Goal: Transaction & Acquisition: Purchase product/service

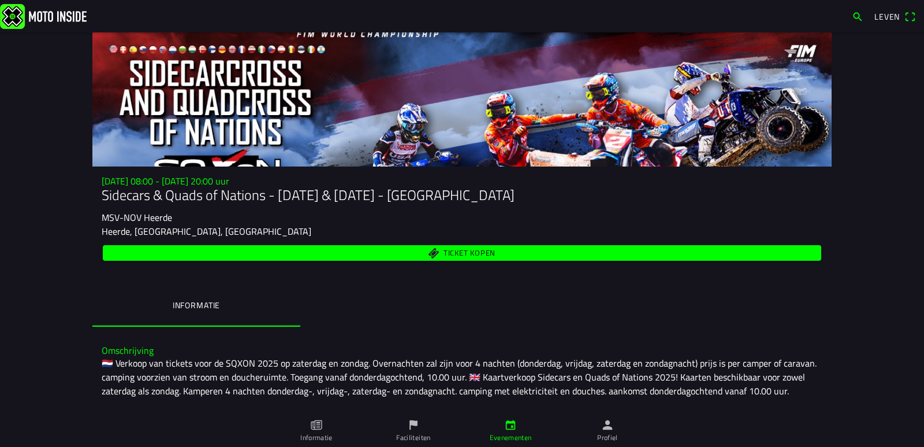
click at [463, 252] on font "Ticket kopen" at bounding box center [470, 253] width 52 height 12
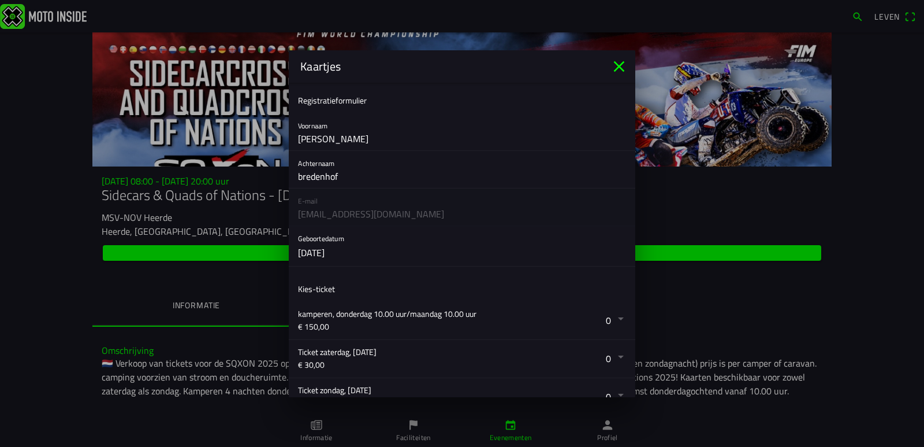
click at [363, 256] on button "button" at bounding box center [466, 246] width 337 height 40
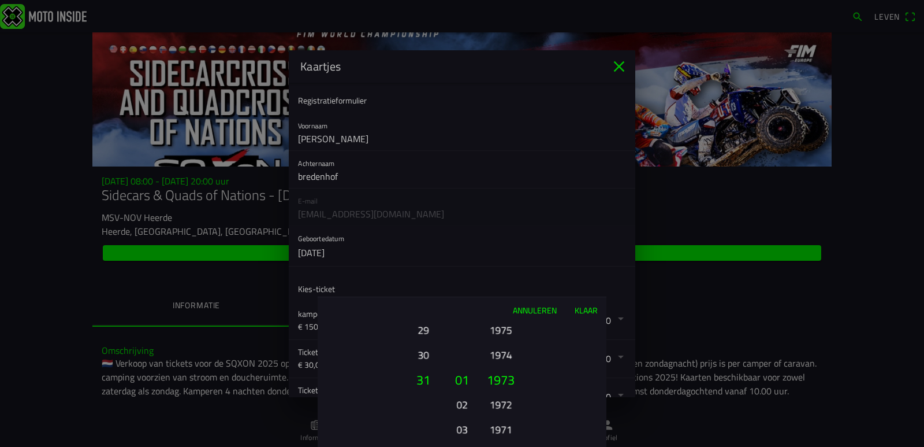
click at [537, 308] on font "Annuleren" at bounding box center [535, 310] width 44 height 12
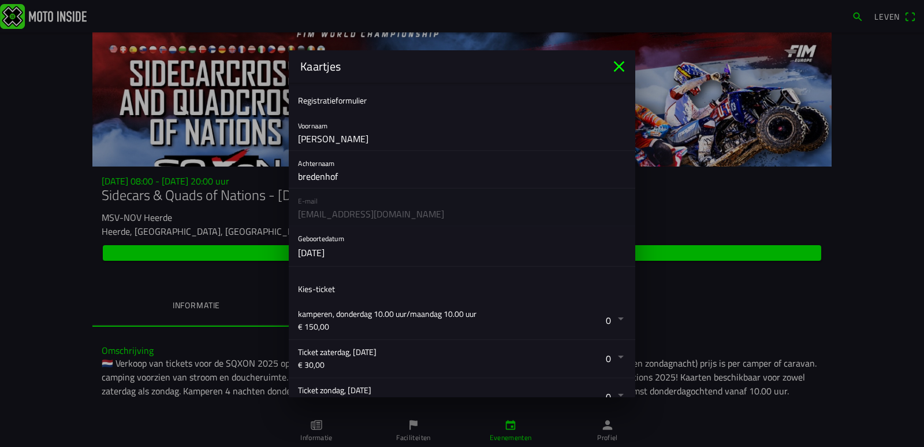
click at [363, 254] on button "button" at bounding box center [466, 246] width 337 height 40
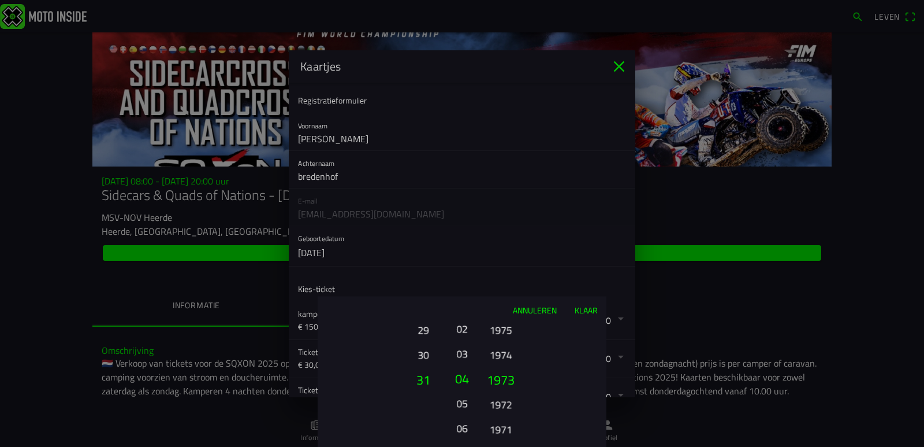
drag, startPoint x: 470, startPoint y: 421, endPoint x: 463, endPoint y: 344, distance: 77.2
click at [463, 344] on button "03" at bounding box center [462, 353] width 16 height 20
drag, startPoint x: 466, startPoint y: 415, endPoint x: 465, endPoint y: 372, distance: 43.3
click at [465, 372] on ion-picker-column "01 02 03 04 05 06 07 08 09 10 11 12" at bounding box center [462, 384] width 29 height 124
drag, startPoint x: 426, startPoint y: 329, endPoint x: 424, endPoint y: 440, distance: 110.4
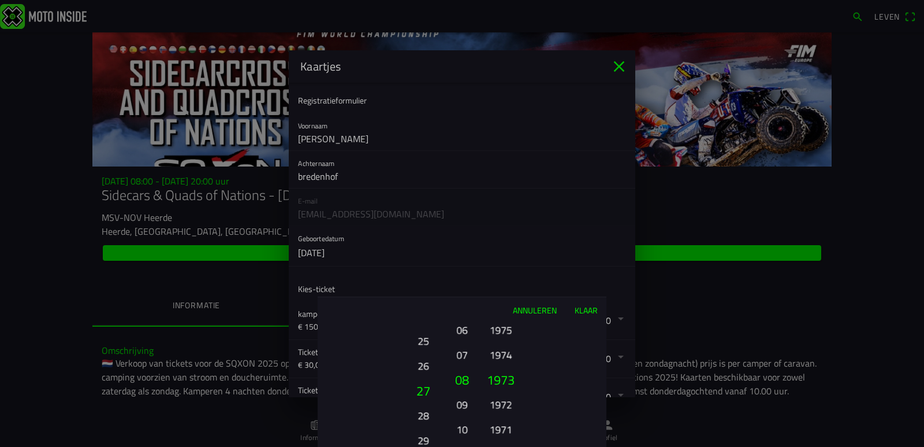
click at [424, 440] on font "29" at bounding box center [423, 440] width 11 height 16
drag, startPoint x: 425, startPoint y: 337, endPoint x: 423, endPoint y: 427, distance: 90.2
click at [425, 432] on button "24" at bounding box center [423, 432] width 32 height 20
drag, startPoint x: 426, startPoint y: 331, endPoint x: 425, endPoint y: 410, distance: 78.6
click at [425, 380] on button "18" at bounding box center [423, 367] width 39 height 25
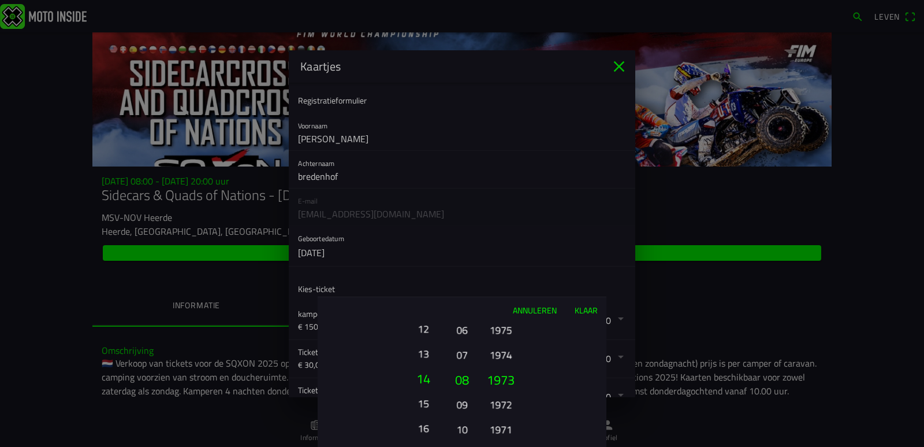
drag, startPoint x: 424, startPoint y: 330, endPoint x: 426, endPoint y: 404, distance: 74.6
click at [426, 404] on font "15" at bounding box center [423, 403] width 11 height 16
drag, startPoint x: 424, startPoint y: 334, endPoint x: 425, endPoint y: 410, distance: 75.7
click at [425, 410] on ion-picker-column "01 02 03 04 05 06 07 08 09 10 11 12 13 14 15 16 17 18 19 20 21 22 23 24 25 26 2…" at bounding box center [383, 384] width 130 height 124
click at [424, 330] on font "08" at bounding box center [423, 330] width 11 height 16
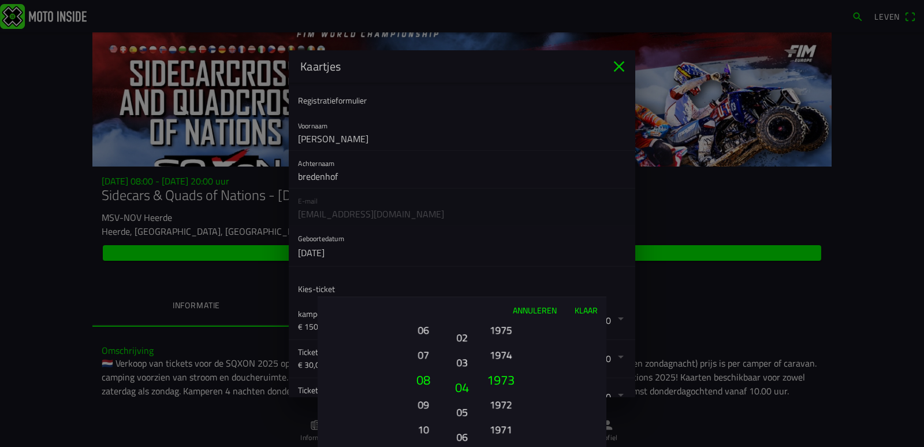
drag, startPoint x: 459, startPoint y: 335, endPoint x: 471, endPoint y: 442, distance: 107.6
click at [471, 442] on ion-picker-column "01 02 03 04 05 06 07 08 09 10 11 12" at bounding box center [462, 384] width 29 height 124
click at [461, 355] on font "01" at bounding box center [461, 355] width 11 height 16
click at [505, 428] on font "1971" at bounding box center [501, 429] width 23 height 16
click at [590, 308] on font "Klaar" at bounding box center [586, 310] width 23 height 12
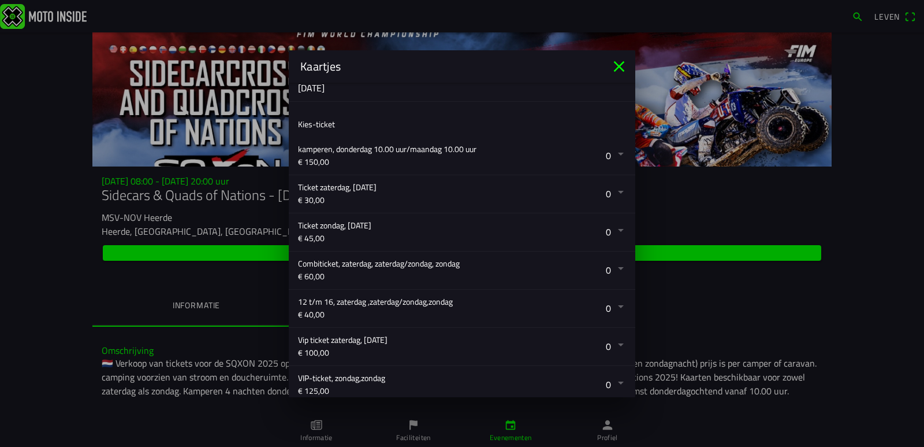
scroll to position [173, 0]
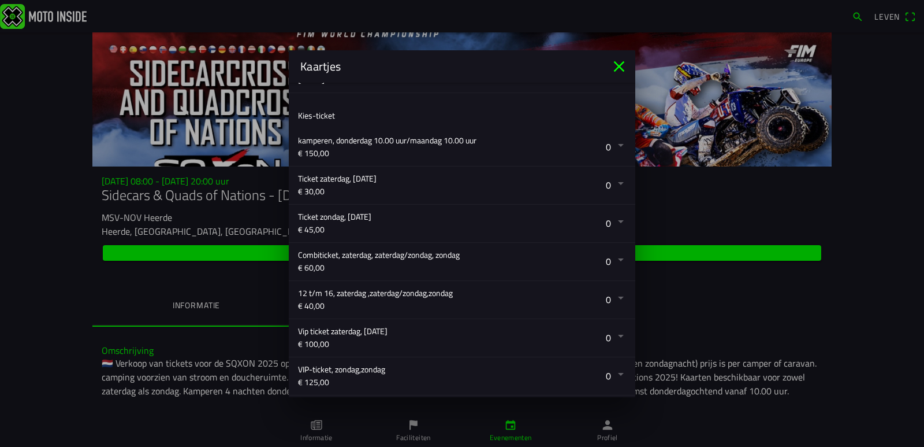
click at [611, 258] on button "button" at bounding box center [466, 262] width 337 height 38
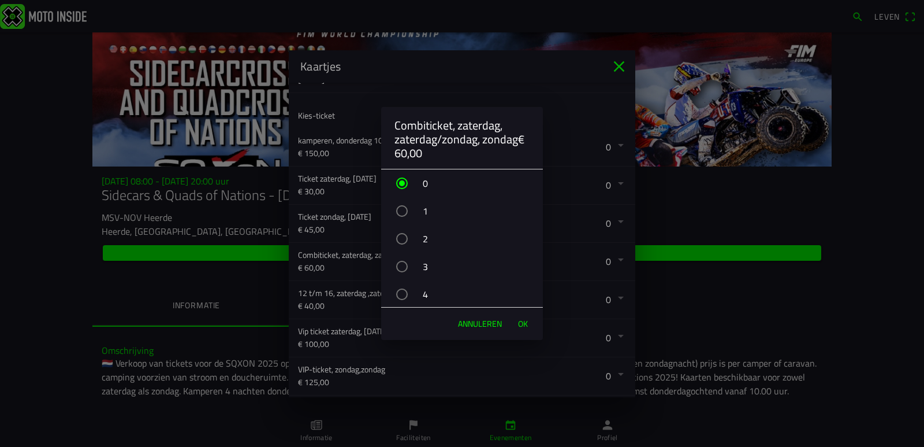
click at [401, 240] on div "button" at bounding box center [402, 239] width 12 height 12
click at [523, 322] on font "OK" at bounding box center [523, 323] width 10 height 12
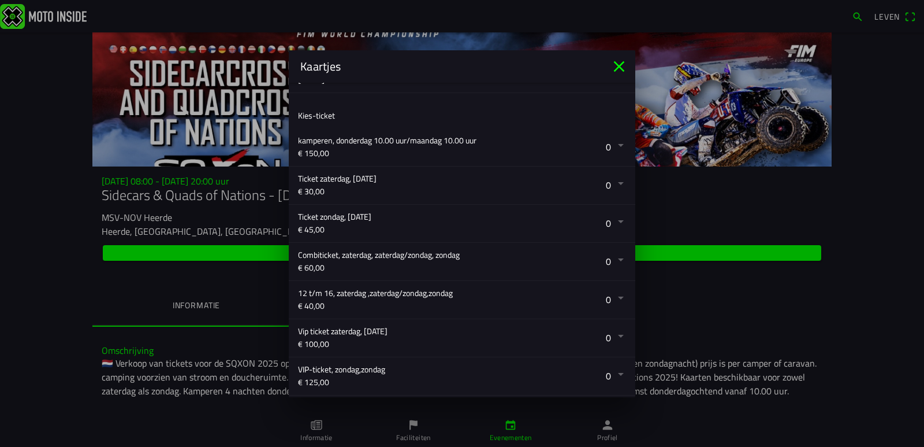
click at [619, 66] on icon "dichtbij" at bounding box center [619, 66] width 11 height 11
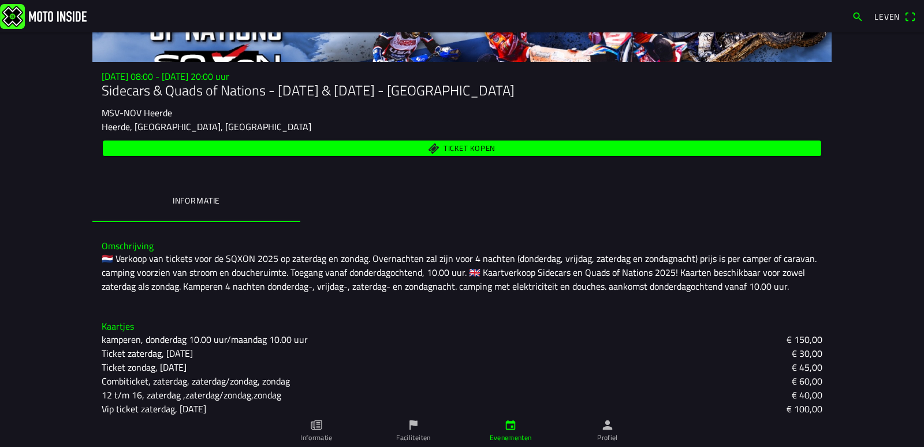
scroll to position [85, 0]
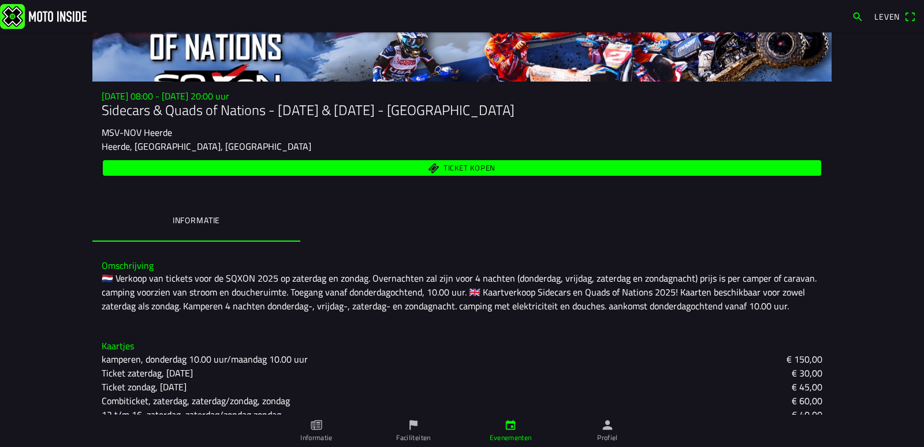
click at [454, 168] on font "Ticket kopen" at bounding box center [470, 168] width 52 height 12
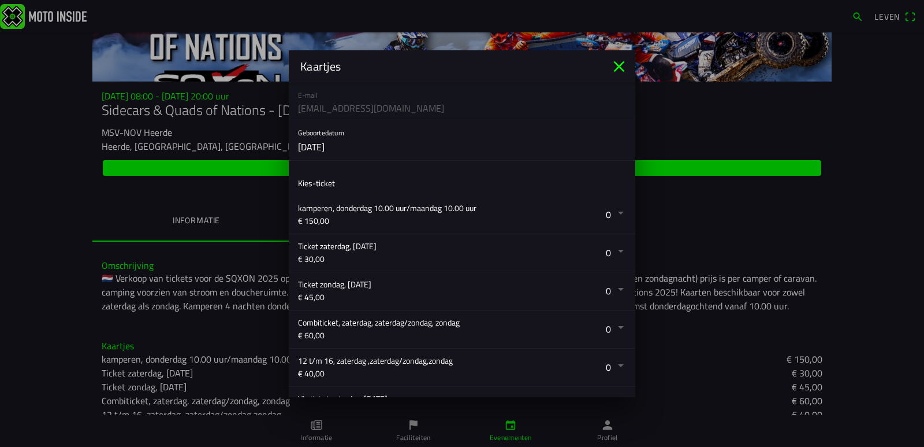
scroll to position [116, 0]
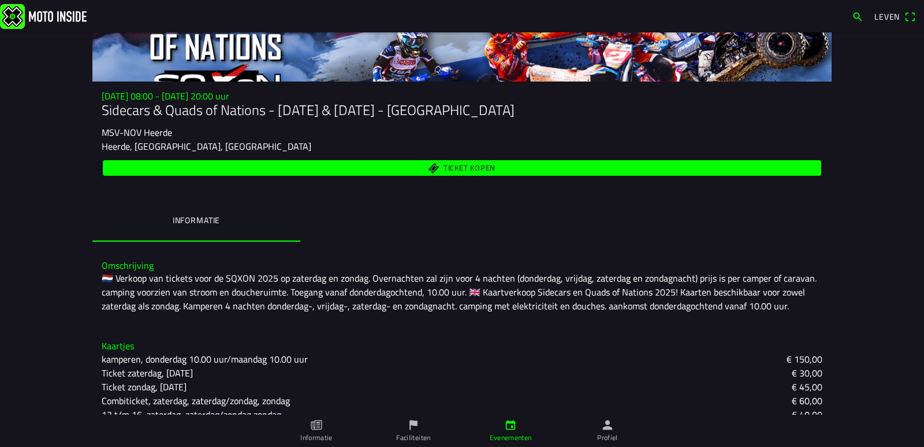
click at [890, 16] on ion-backdrop at bounding box center [462, 223] width 924 height 447
click at [911, 16] on span "Leven" at bounding box center [896, 17] width 42 height 18
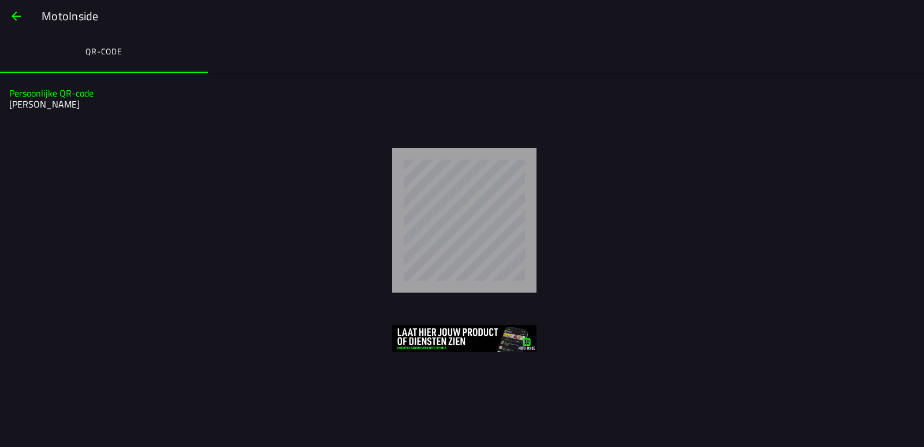
click at [13, 15] on span "button" at bounding box center [16, 16] width 14 height 28
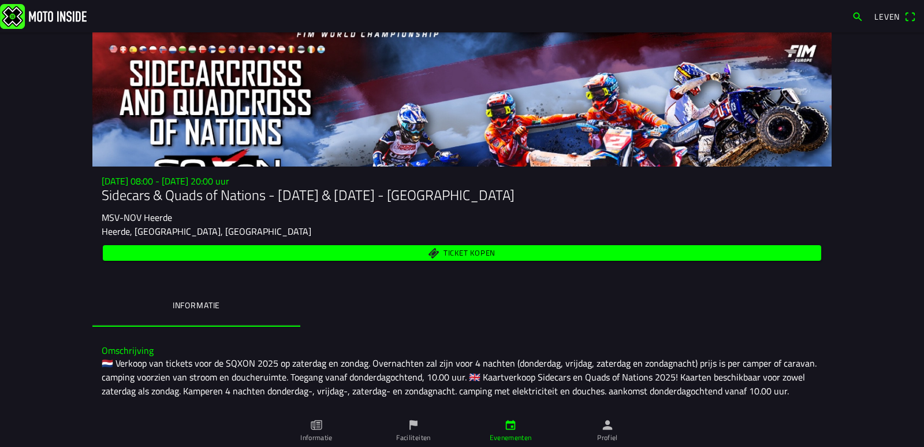
click at [912, 14] on span "Leven" at bounding box center [896, 17] width 42 height 18
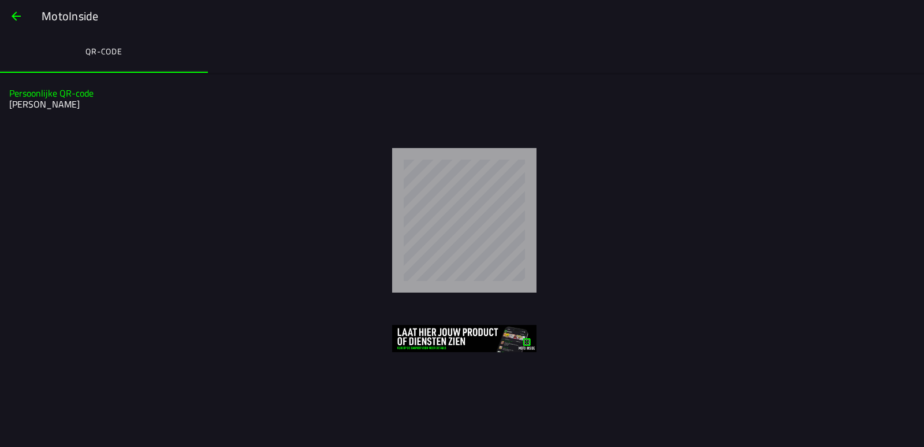
click at [15, 15] on span "button" at bounding box center [16, 16] width 14 height 28
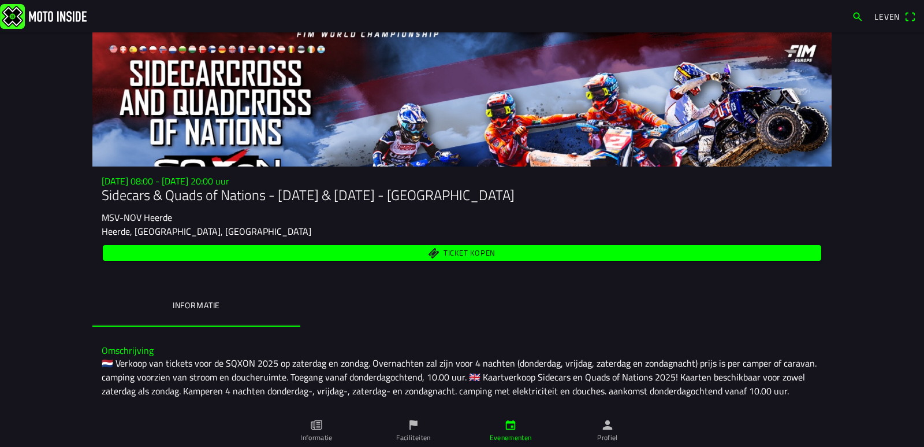
click at [461, 254] on font "Ticket kopen" at bounding box center [470, 253] width 52 height 12
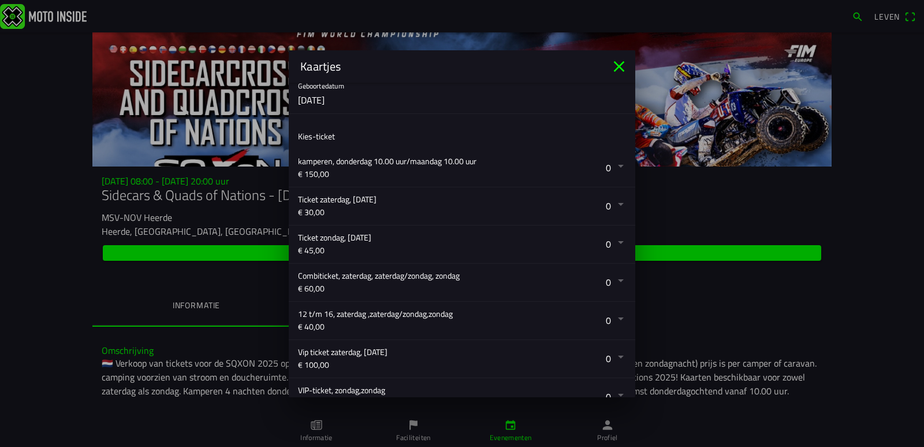
scroll to position [173, 0]
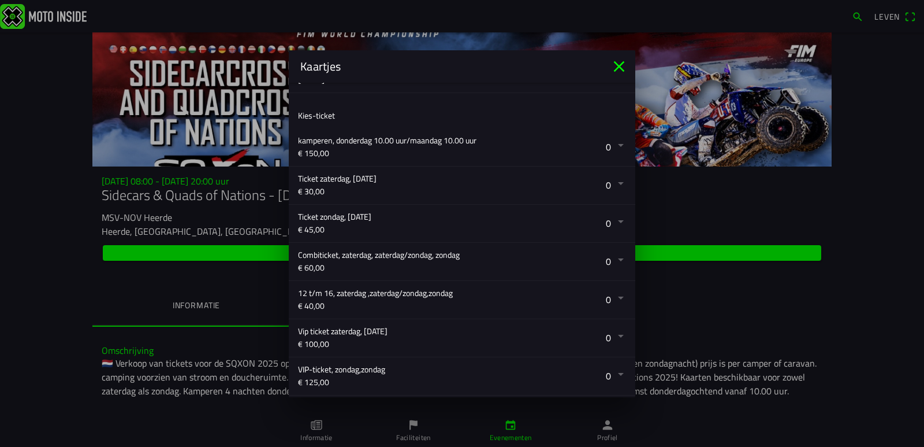
click at [613, 257] on button "button" at bounding box center [466, 262] width 337 height 38
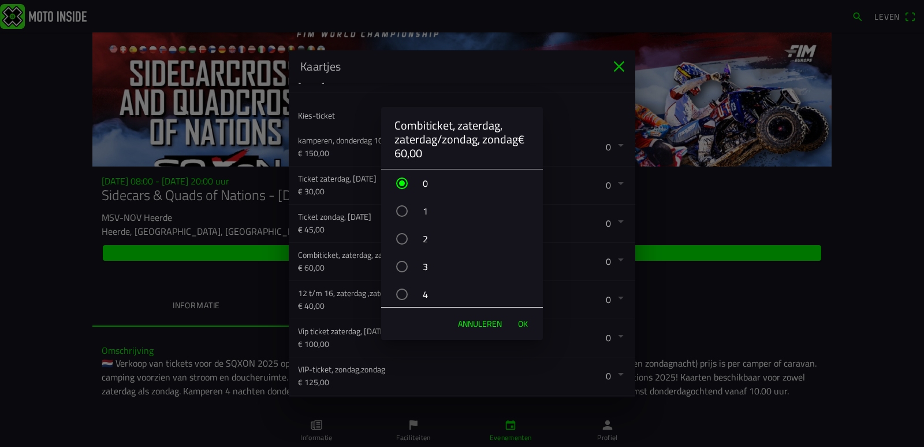
click at [402, 239] on div "button" at bounding box center [402, 239] width 12 height 12
click at [522, 321] on font "OK" at bounding box center [523, 323] width 10 height 12
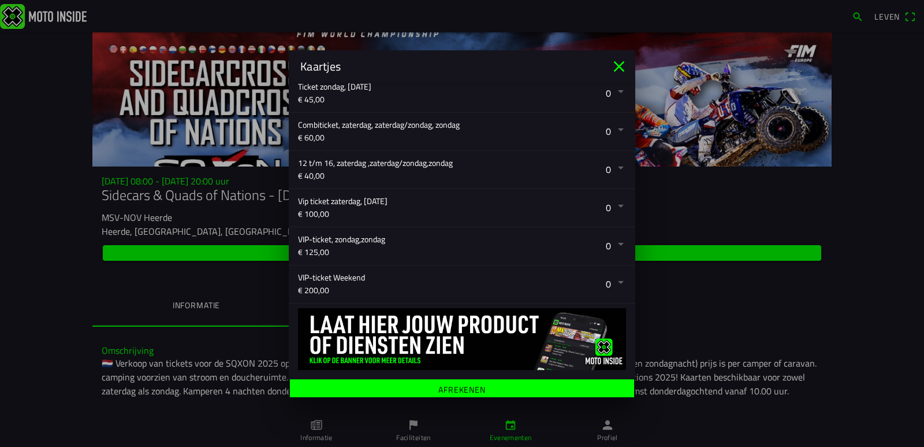
scroll to position [307, 0]
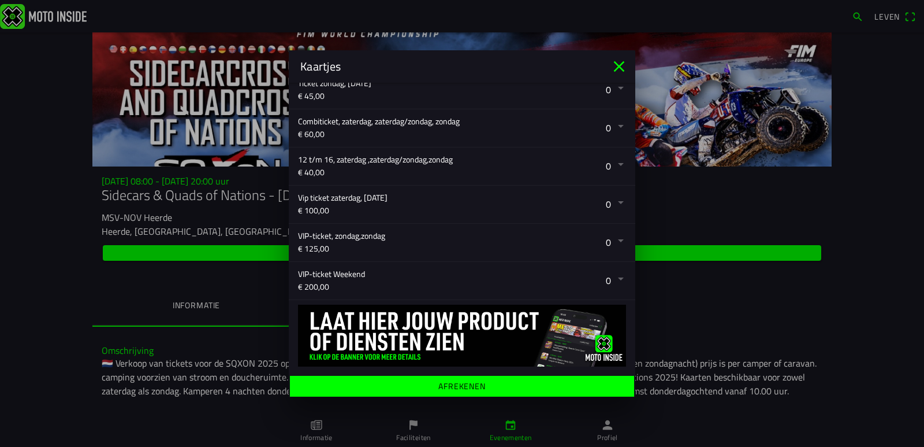
click at [468, 381] on font "Afrekenen" at bounding box center [462, 385] width 47 height 12
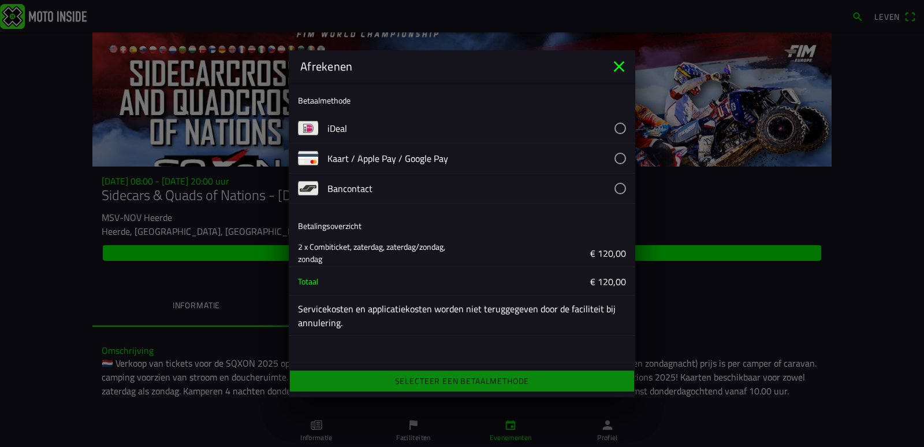
click at [618, 126] on button "button" at bounding box center [482, 127] width 308 height 29
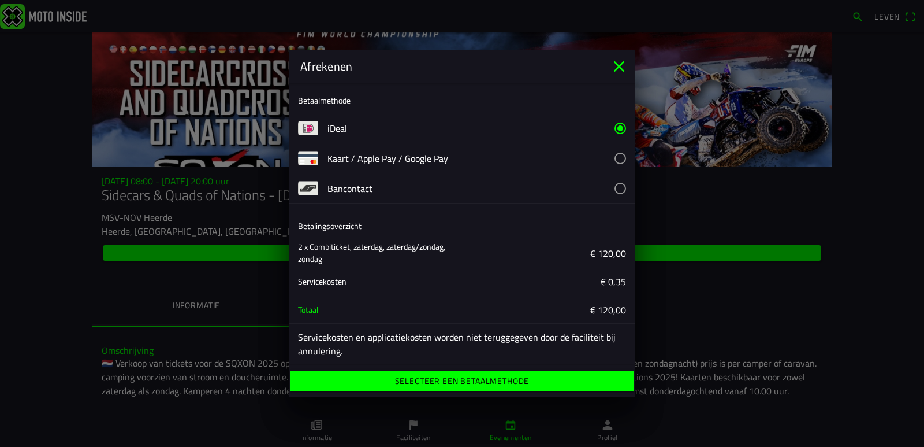
click at [459, 375] on font "Selecteer een betaalmethode" at bounding box center [462, 380] width 135 height 12
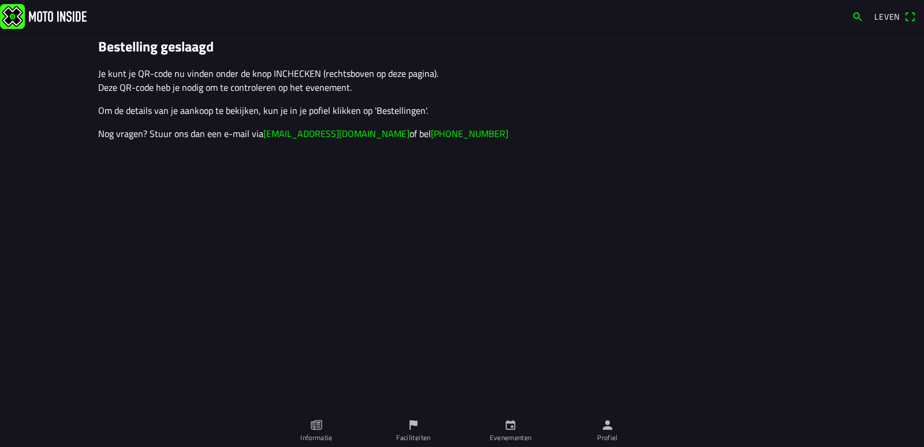
click at [892, 16] on font "Leven" at bounding box center [887, 16] width 25 height 12
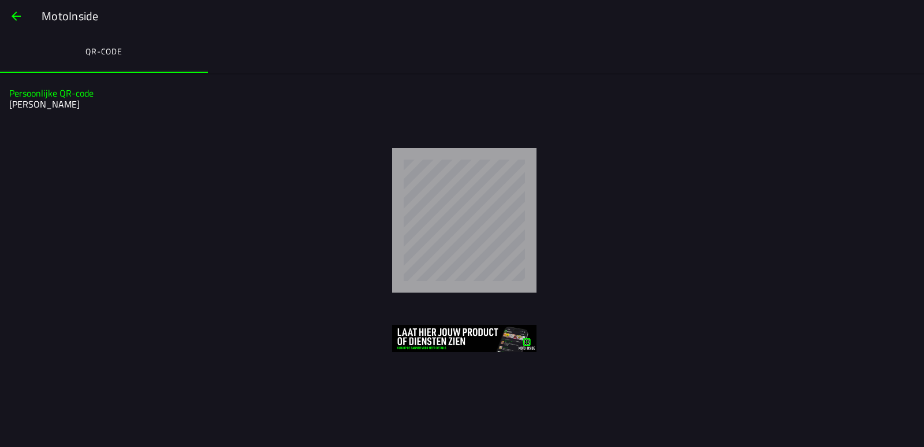
drag, startPoint x: 327, startPoint y: 228, endPoint x: 260, endPoint y: 140, distance: 110.0
click at [260, 140] on div at bounding box center [462, 218] width 924 height 168
